Goal: Information Seeking & Learning: Find specific page/section

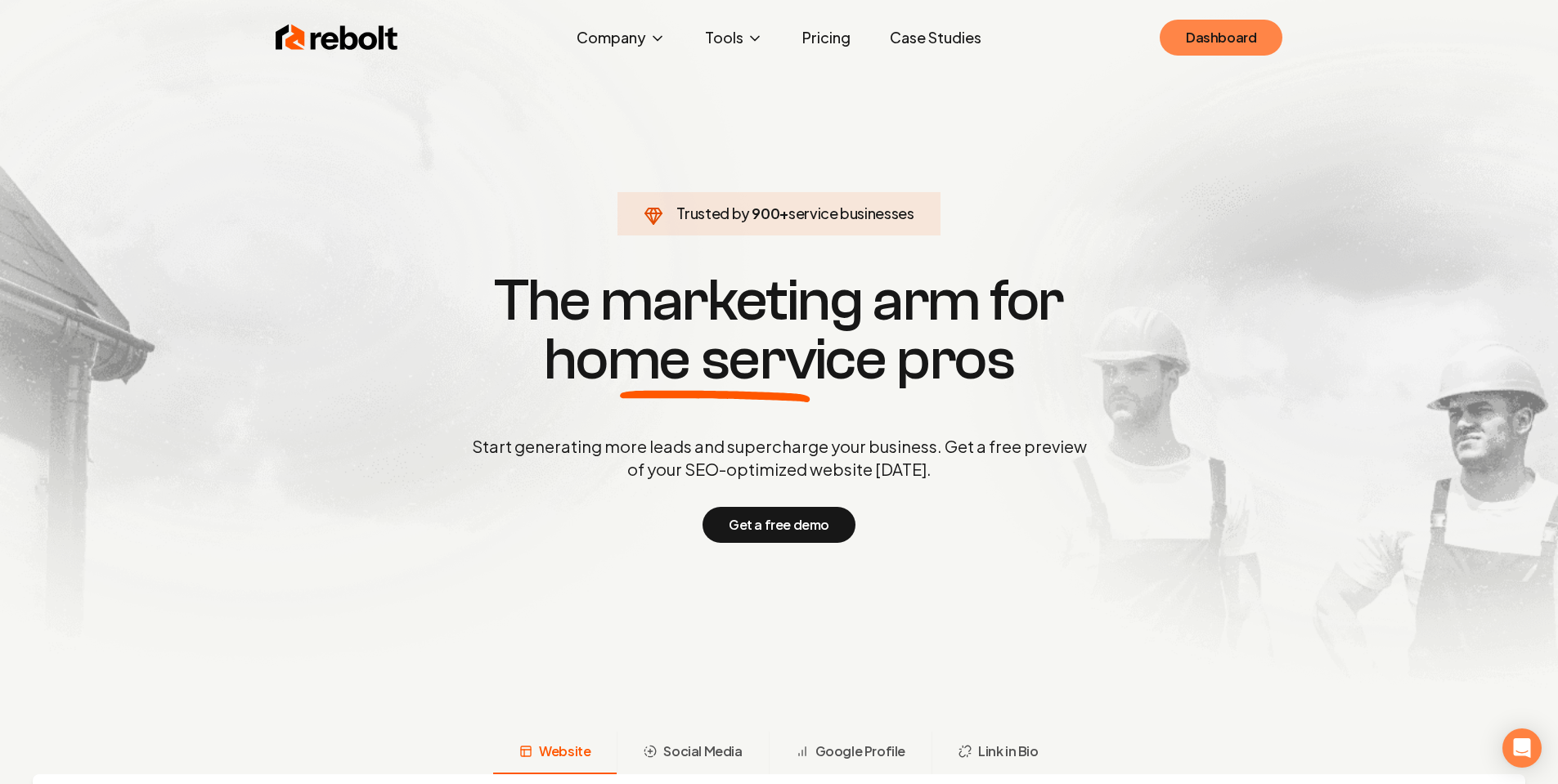
click at [1237, 36] on link "Dashboard" at bounding box center [1221, 37] width 123 height 36
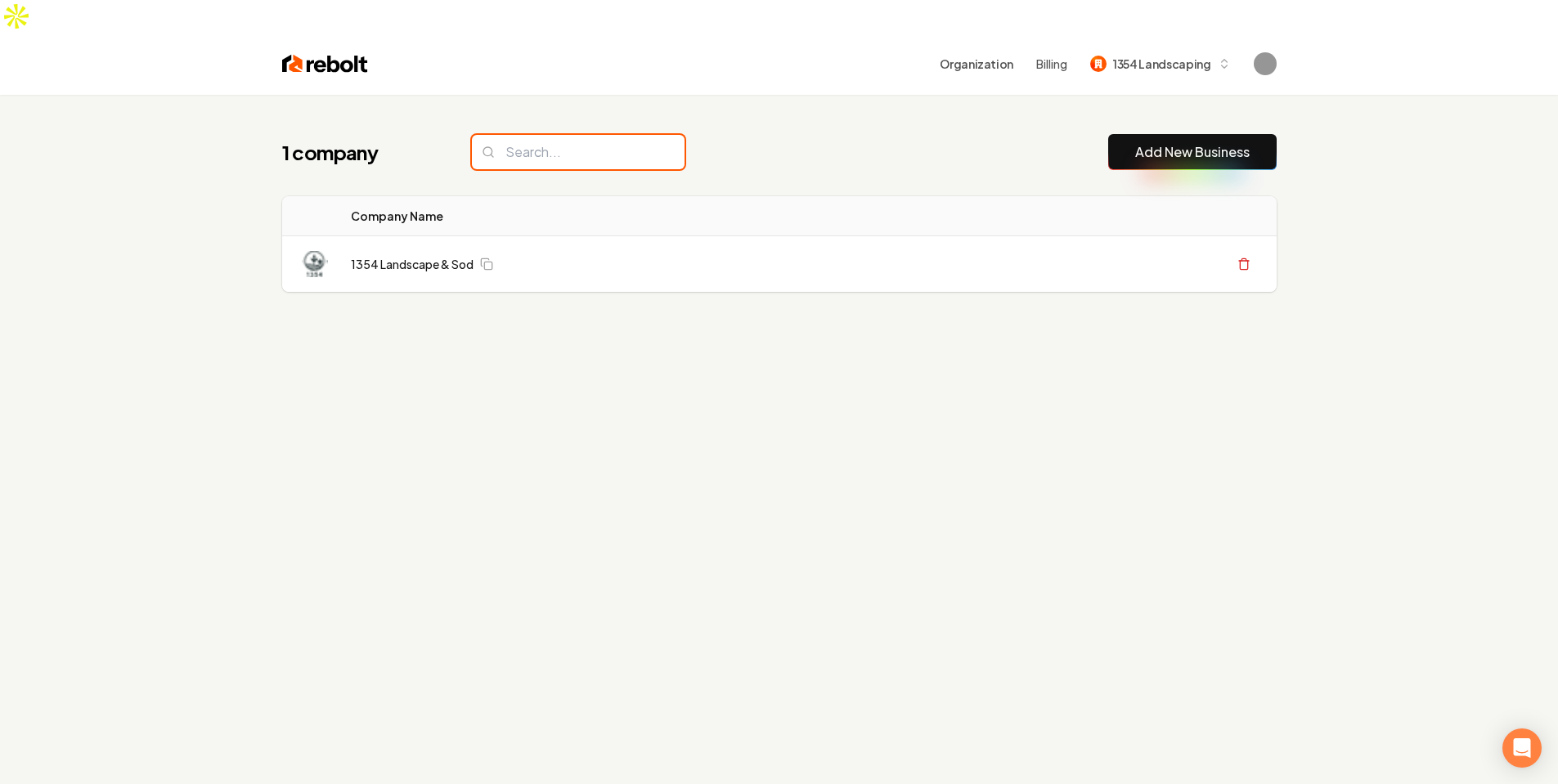
click at [628, 135] on input "search" at bounding box center [578, 151] width 212 height 35
click at [730, 134] on div "1 company Add New Business" at bounding box center [779, 151] width 994 height 36
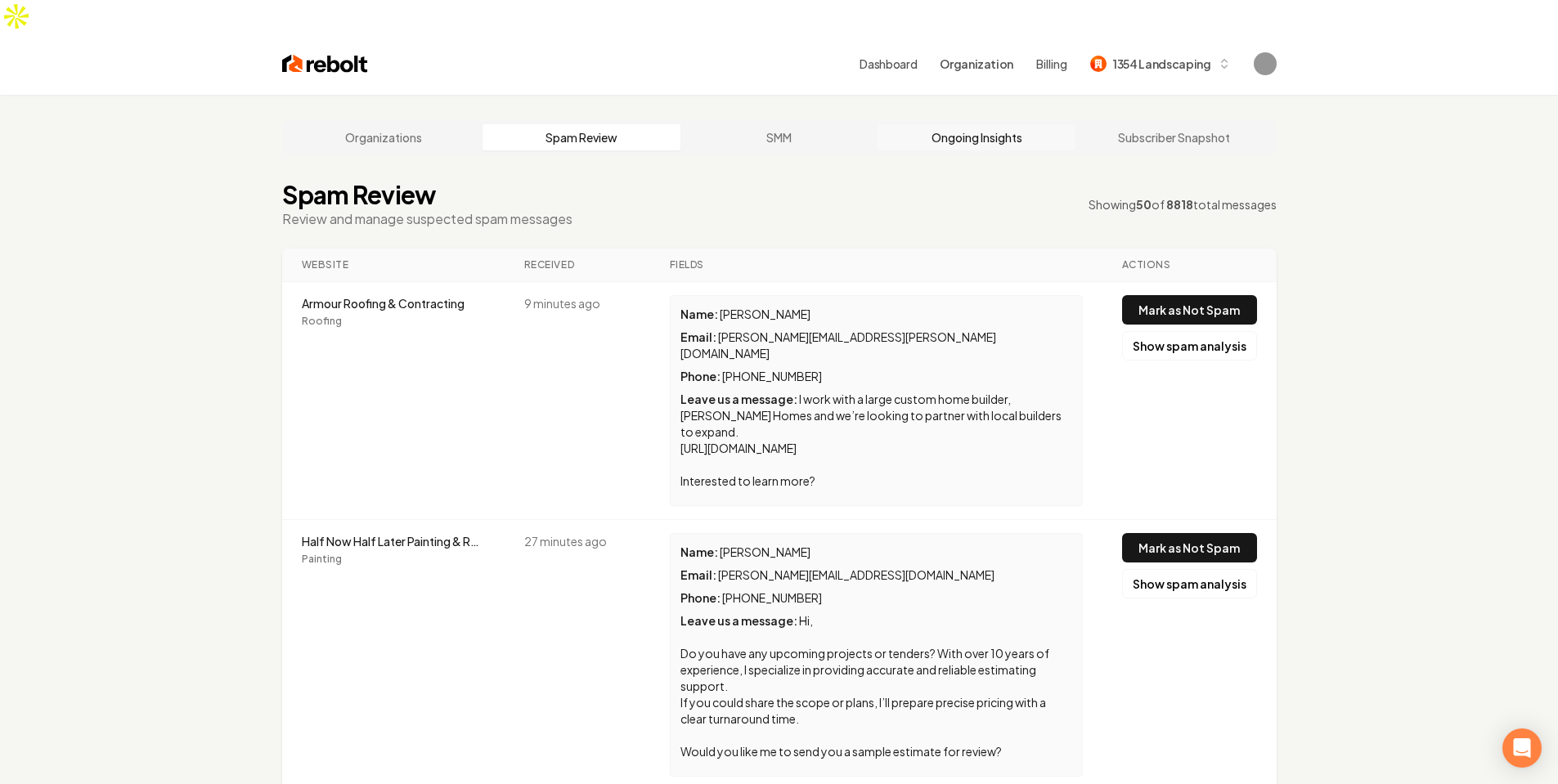
click at [985, 124] on link "Ongoing Insights" at bounding box center [976, 137] width 198 height 27
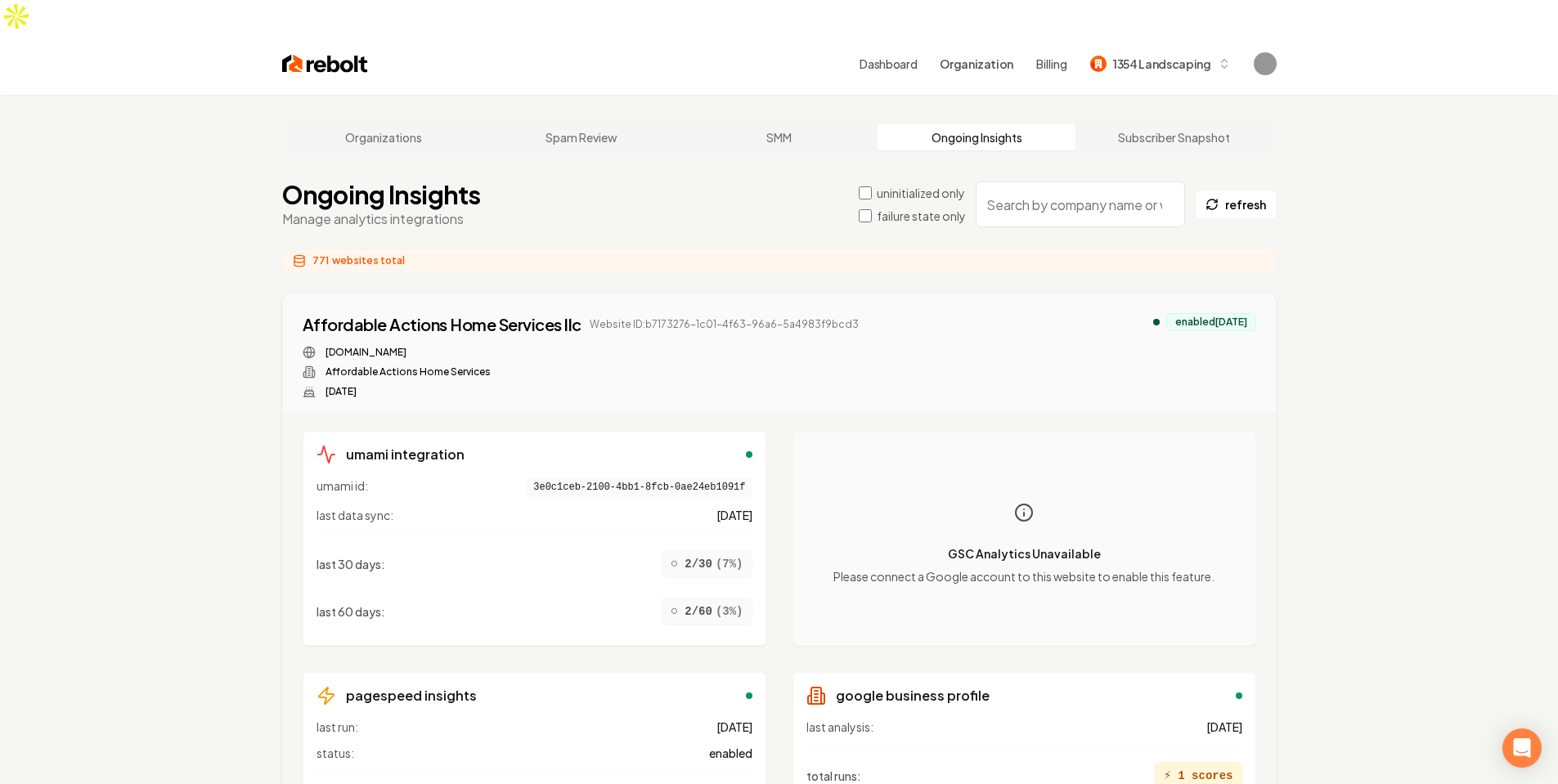
click at [1070, 181] on input "search" at bounding box center [1080, 204] width 209 height 46
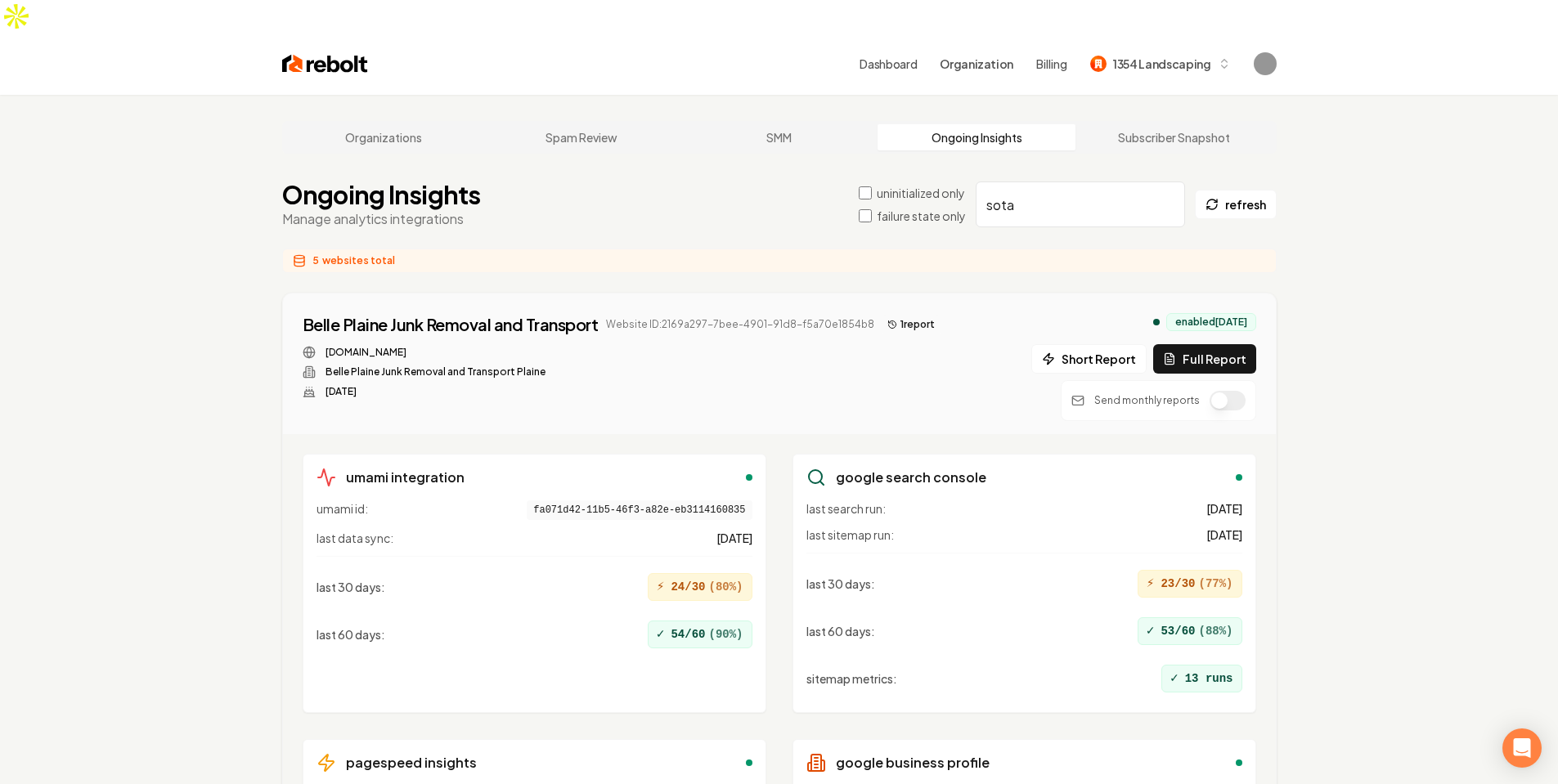
type input "sota"
click at [900, 315] on button "1 report" at bounding box center [911, 325] width 60 height 19
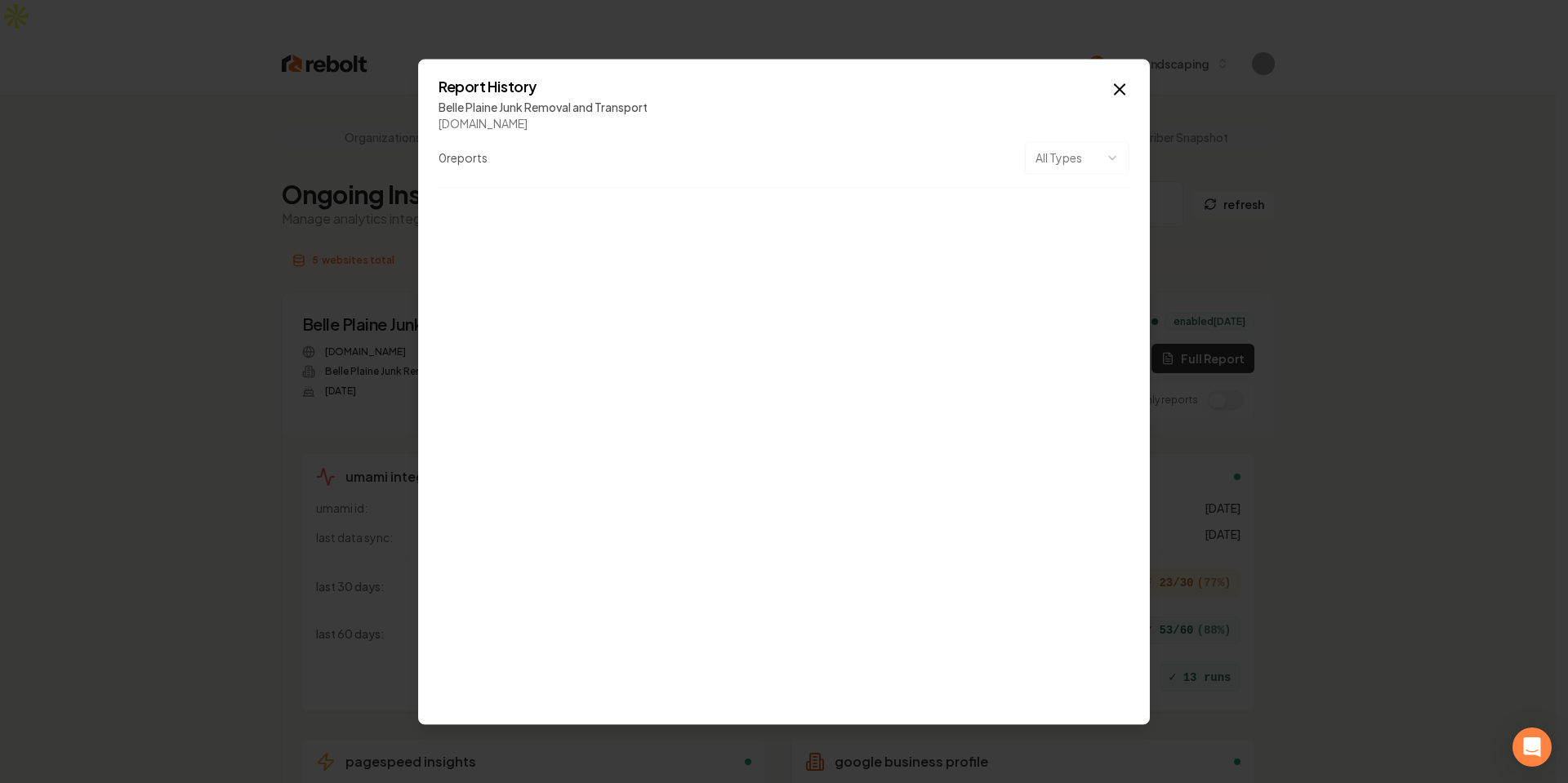
click at [552, 112] on div "Belle Plaine Junk Removal and Transport" at bounding box center [783, 107] width 690 height 16
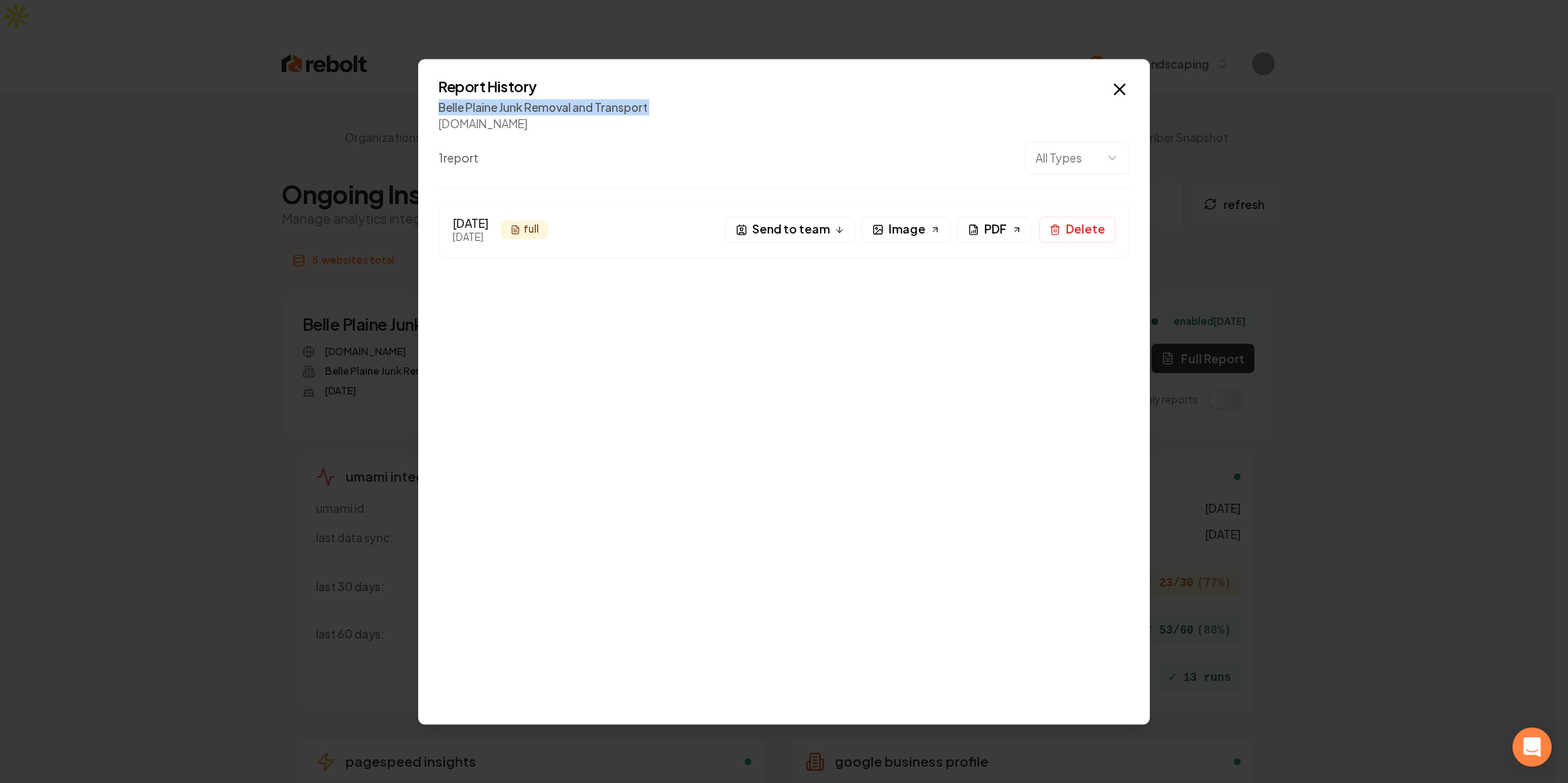
click at [552, 112] on div "Belle Plaine Junk Removal and Transport" at bounding box center [783, 107] width 690 height 16
click at [463, 72] on div "Report History Belle Plaine Junk Removal and Transport [DOMAIN_NAME] 1 report A…" at bounding box center [784, 392] width 732 height 665
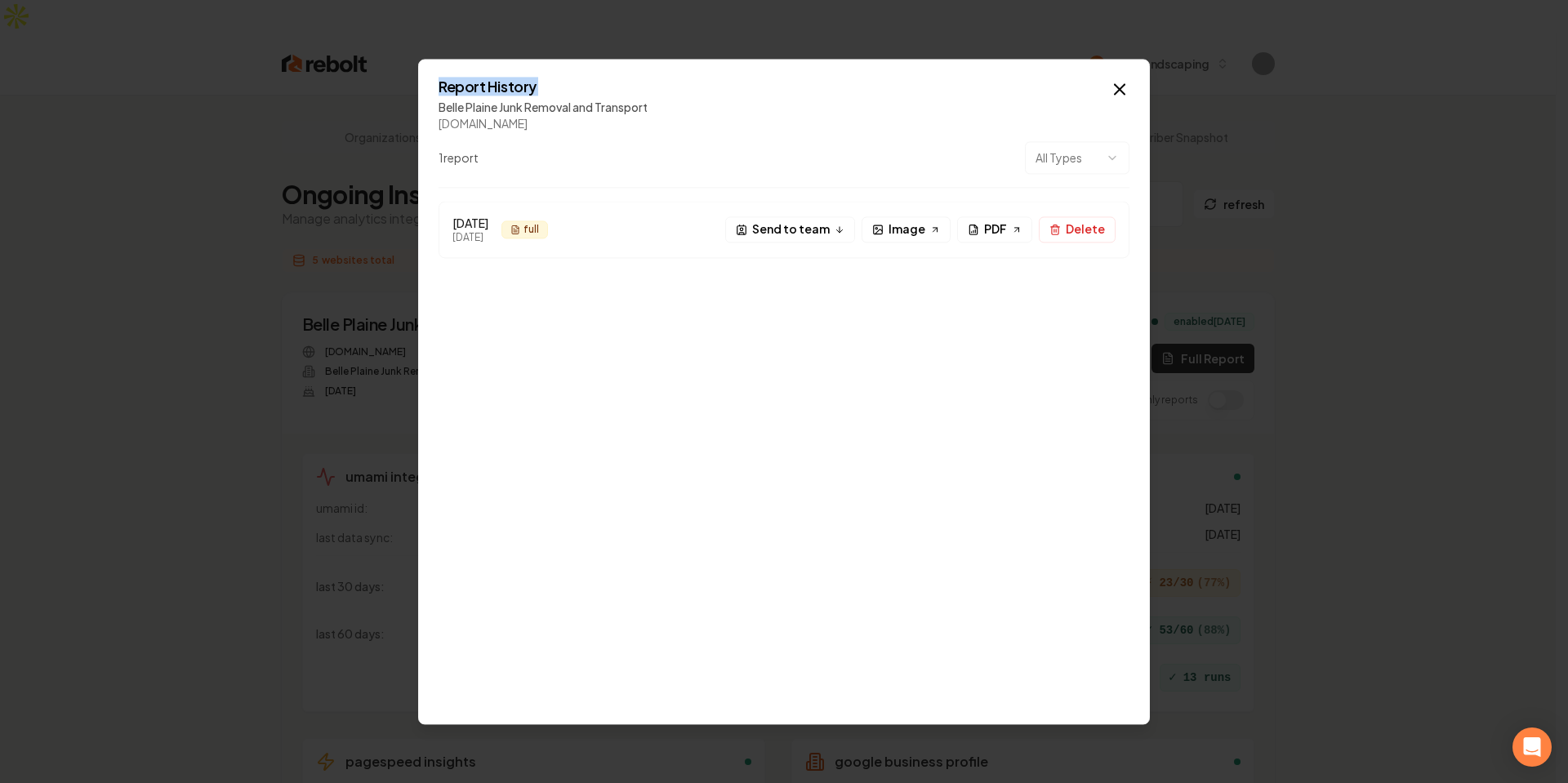
copy h2 "Report History"
click at [804, 413] on div "[DATE] [DATE] full F Send to team Image PDF Delete" at bounding box center [783, 452] width 690 height 503
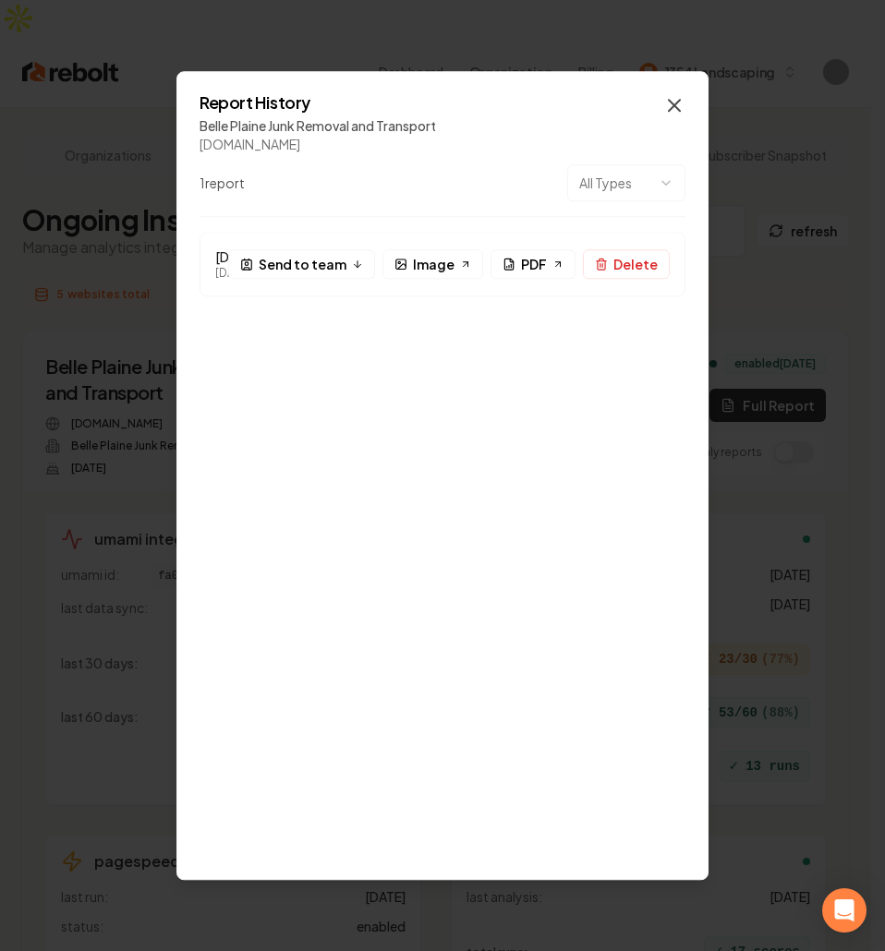
click at [671, 103] on icon "button" at bounding box center [674, 105] width 11 height 11
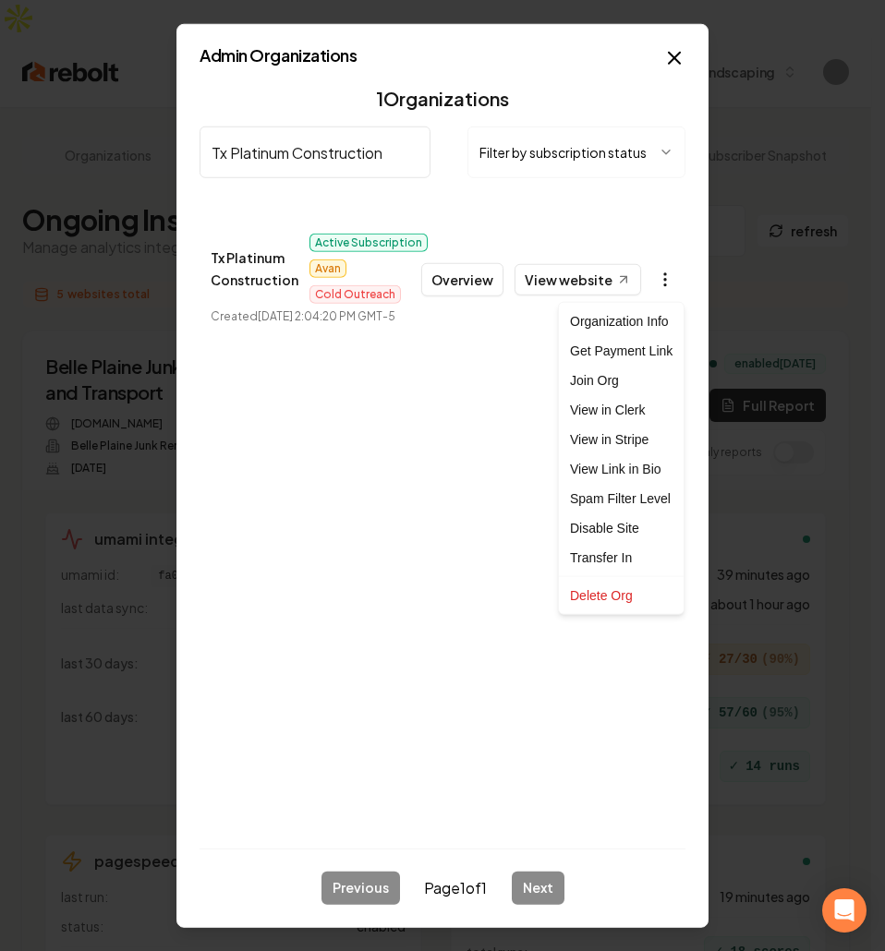
click at [668, 271] on body "Dashboard Organization Billing 1354 Landscaping Organizations Spam Review SMM O…" at bounding box center [435, 475] width 871 height 951
click at [623, 416] on link "View in Clerk" at bounding box center [621, 410] width 117 height 30
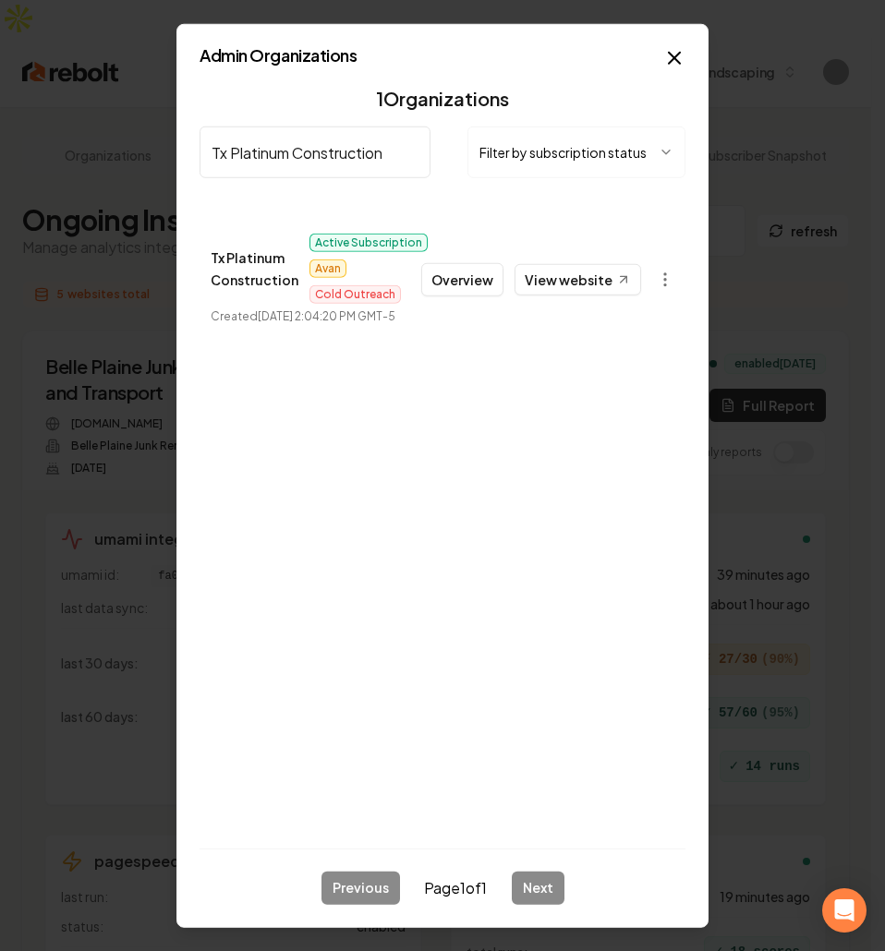
click at [358, 162] on input "Tx Platinum Construction" at bounding box center [315, 153] width 231 height 52
paste input "Americano Electrical Solutions LLC"
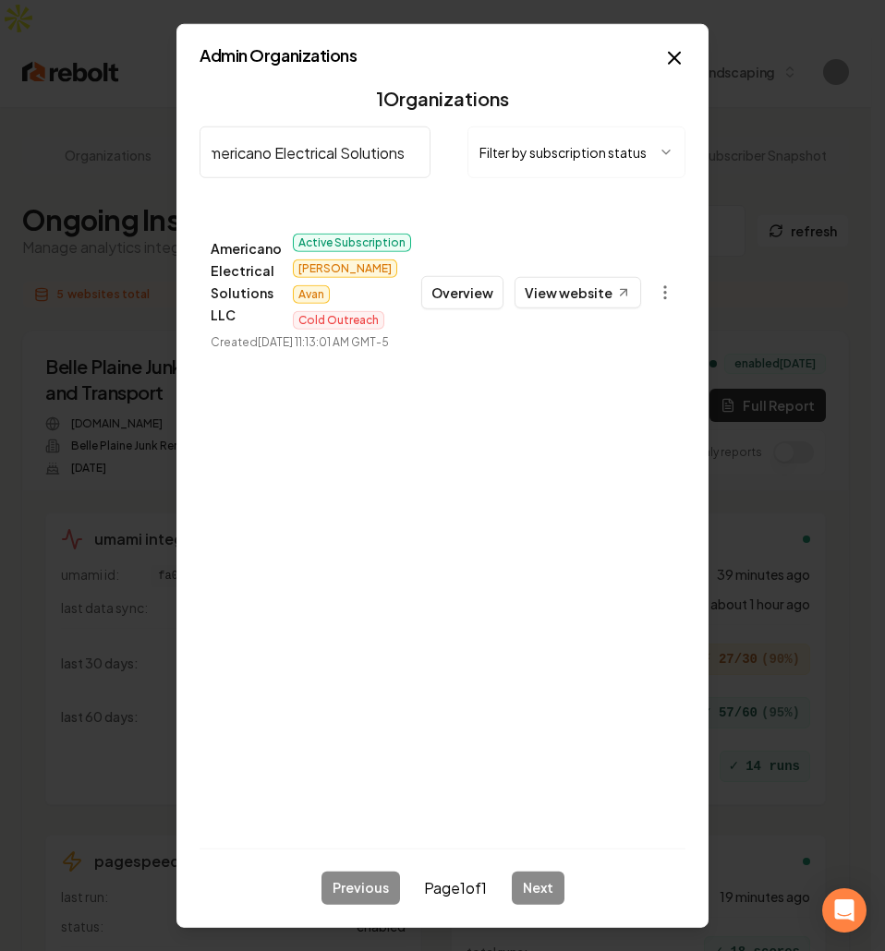
scroll to position [0, 18]
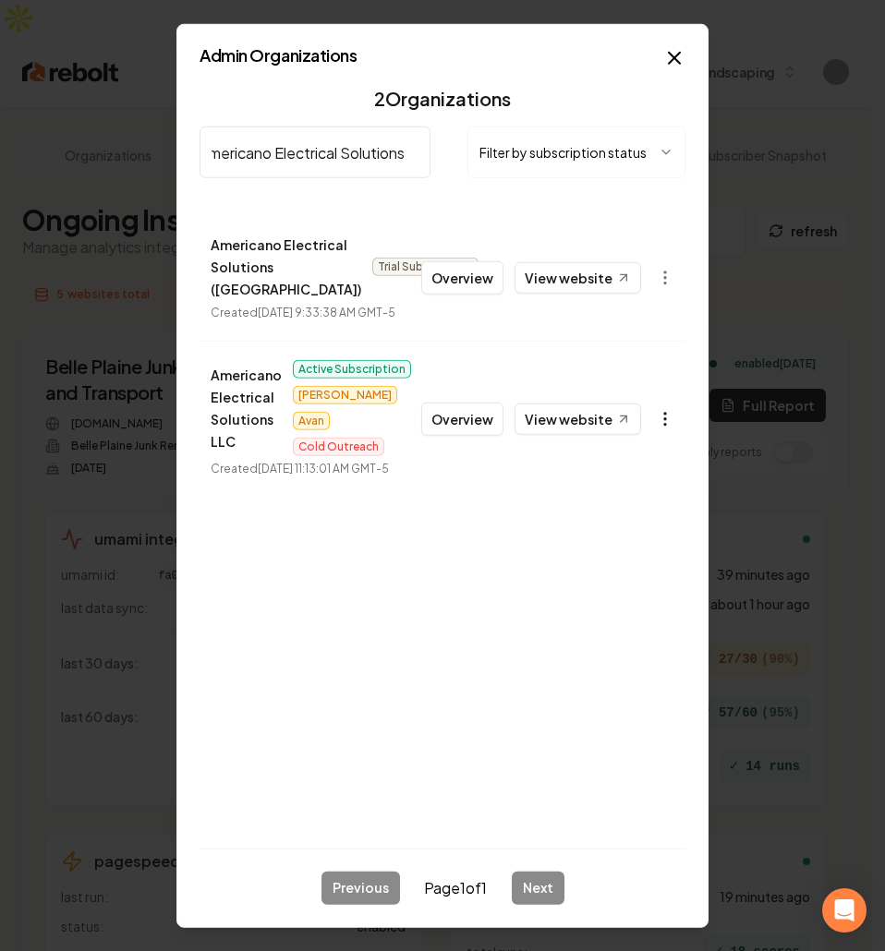
type input "Americano Electrical Solutions"
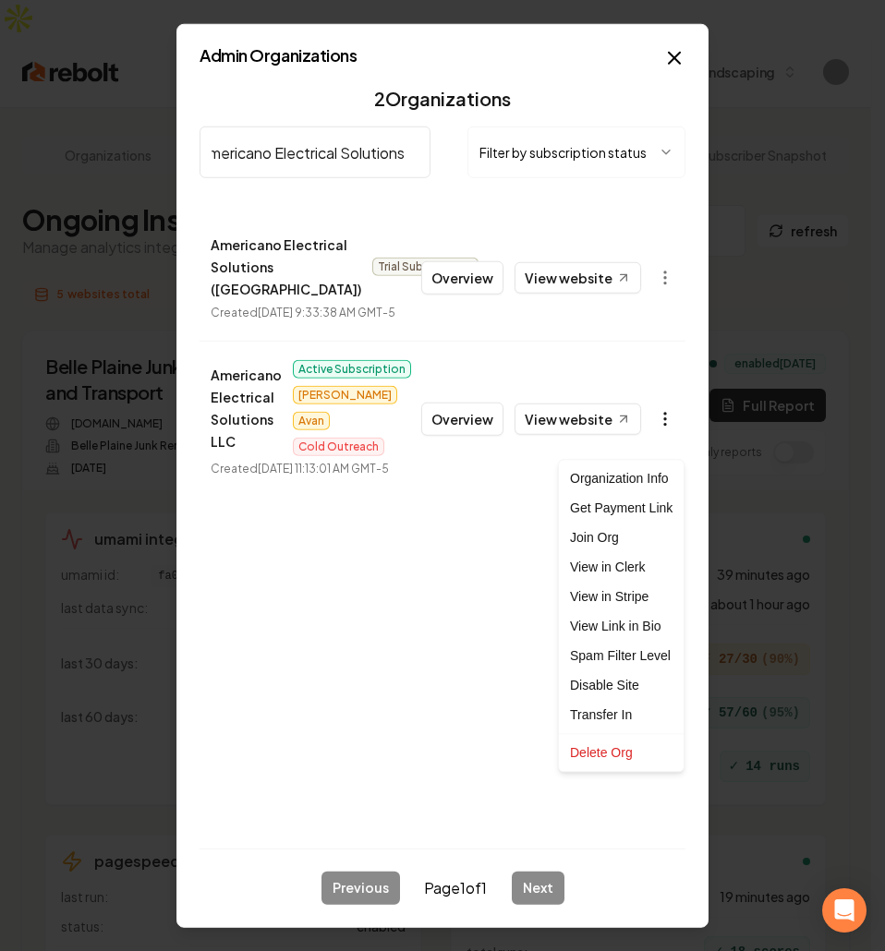
scroll to position [0, 0]
click at [665, 442] on body "Dashboard Organization Billing 1354 Landscaping Organizations Spam Review SMM O…" at bounding box center [435, 475] width 871 height 951
click at [624, 566] on link "View in Clerk" at bounding box center [621, 567] width 117 height 30
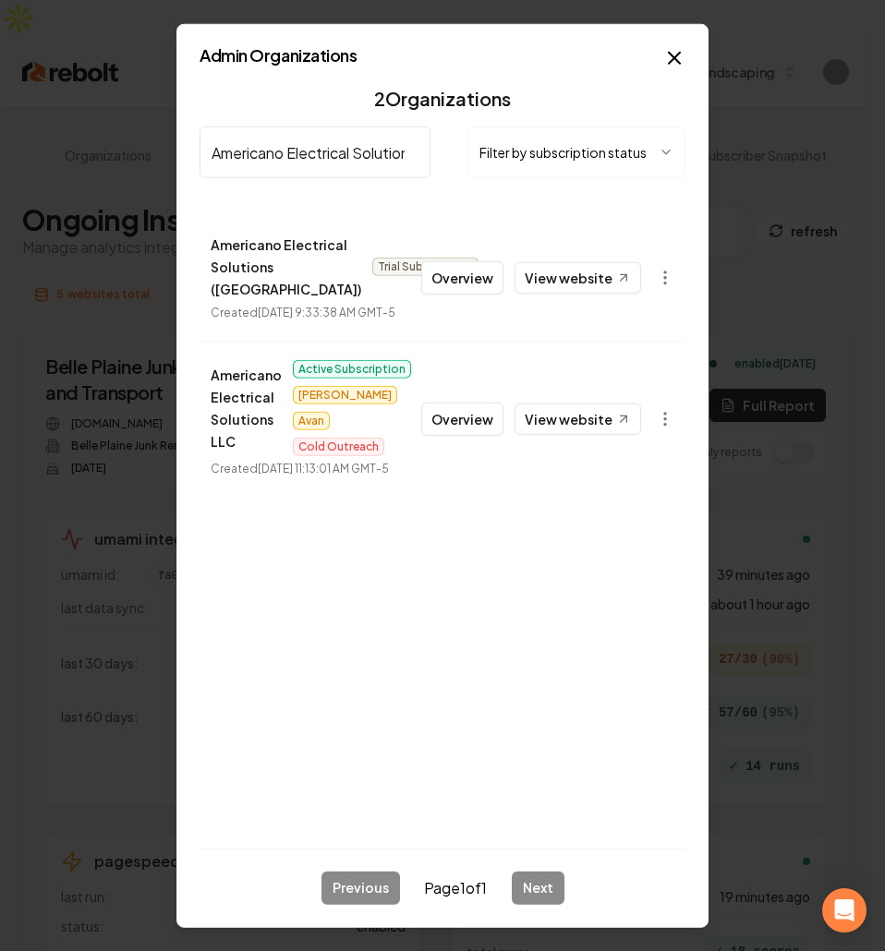
click at [385, 127] on input "Americano Electrical Solutions" at bounding box center [315, 153] width 231 height 52
paste input "Gramly's Outdoor Design"
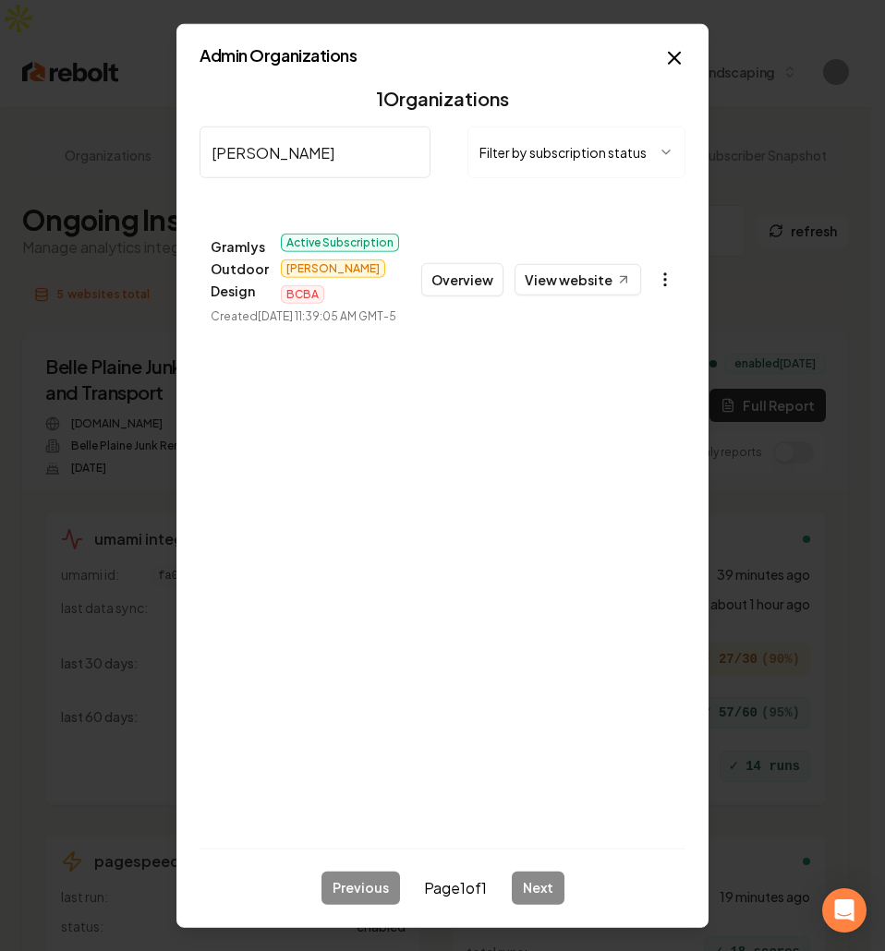
click at [666, 281] on body "Dashboard Organization Billing 1354 Landscaping Organizations Spam Review SMM O…" at bounding box center [435, 475] width 871 height 951
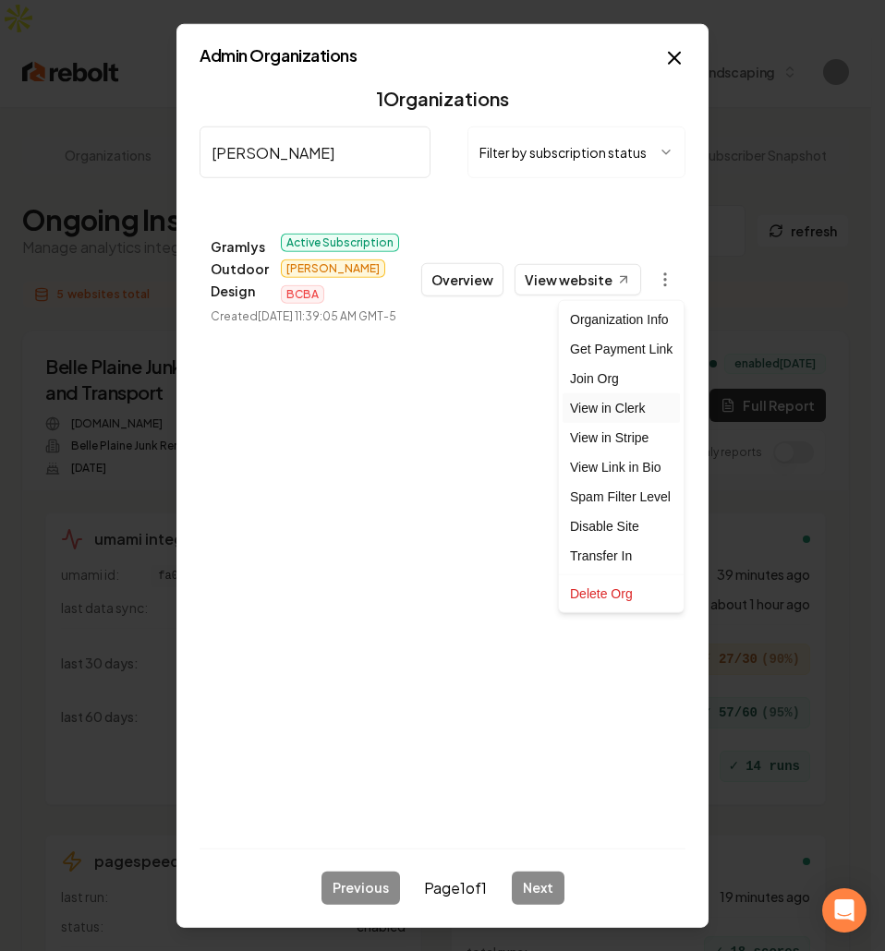
click at [636, 409] on link "View in Clerk" at bounding box center [621, 409] width 117 height 30
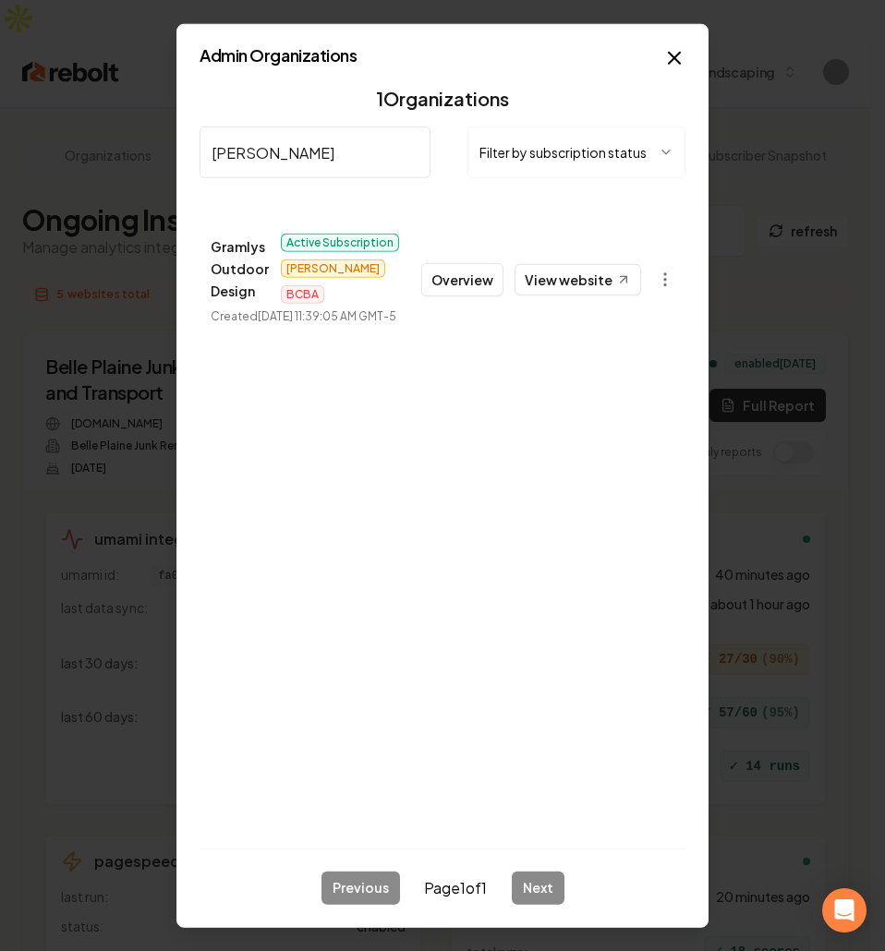
click at [312, 175] on input "Gramly" at bounding box center [315, 153] width 231 height 52
paste input "Jones Exterior Cleaning LLC"
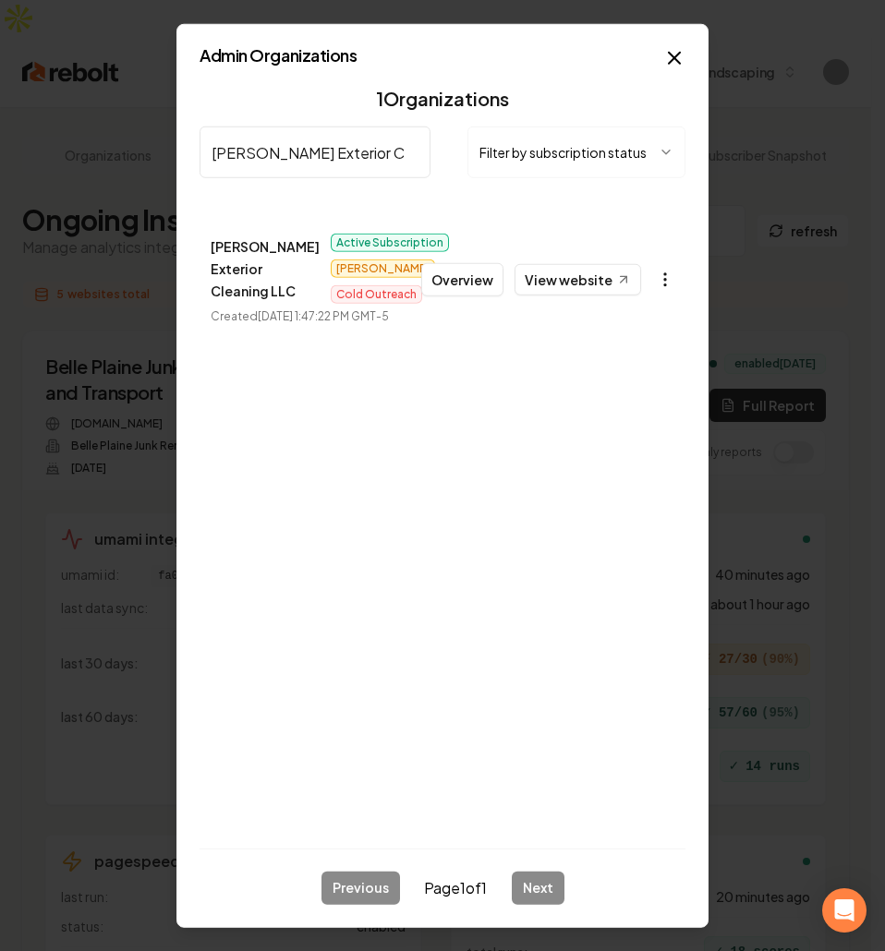
type input "Jones Exterior Cleaning LLC"
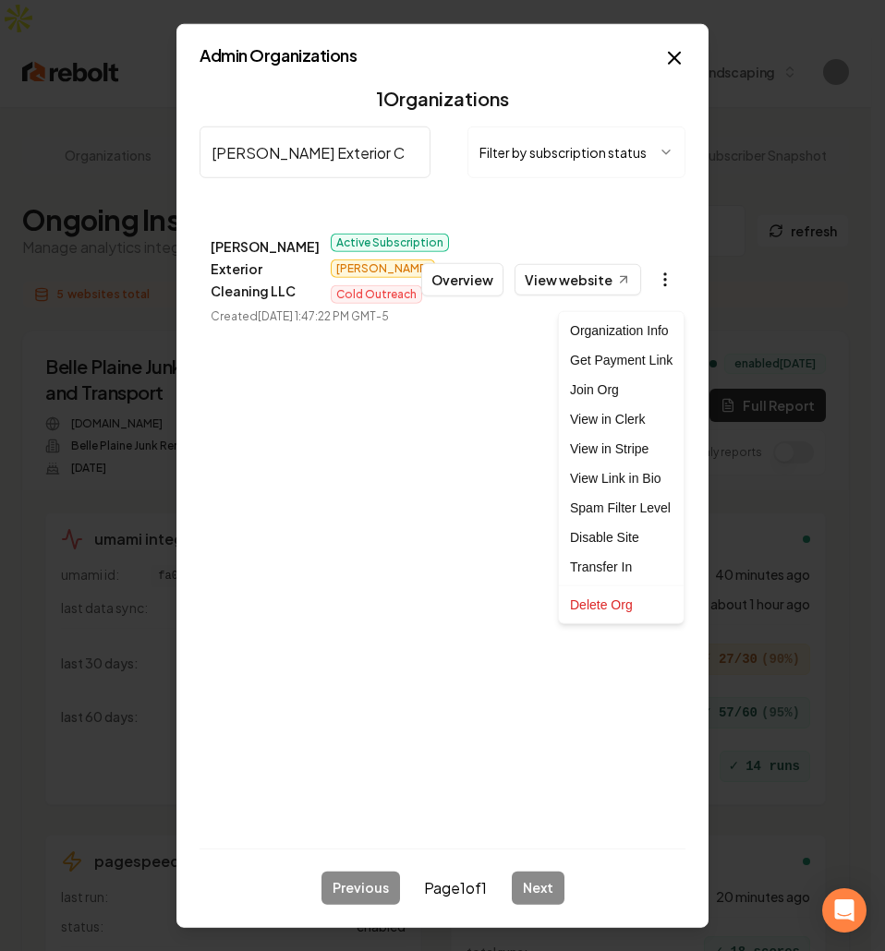
click at [663, 284] on body "Dashboard Organization Billing 1354 Landscaping Organizations Spam Review SMM O…" at bounding box center [435, 475] width 871 height 951
click at [615, 420] on link "View in Clerk" at bounding box center [621, 420] width 117 height 30
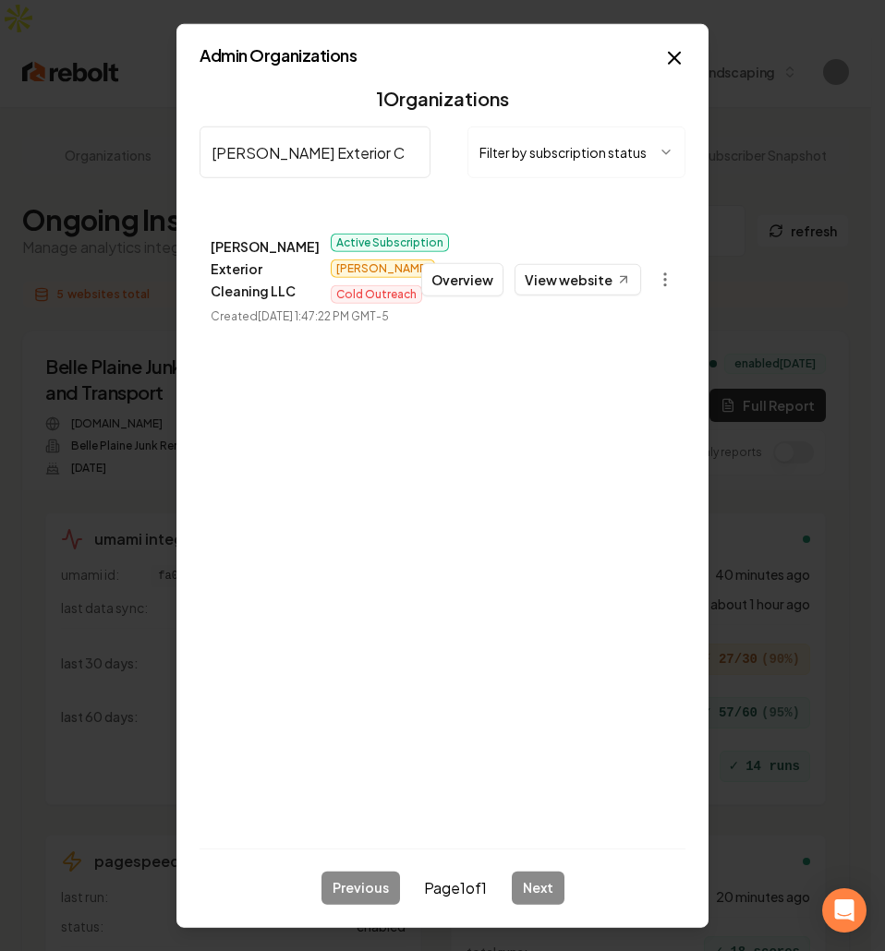
click at [436, 533] on div "1 Organizations Jones Exterior Cleaning LLC Filter by subscription status Jones…" at bounding box center [443, 457] width 486 height 756
